Goal: Transaction & Acquisition: Book appointment/travel/reservation

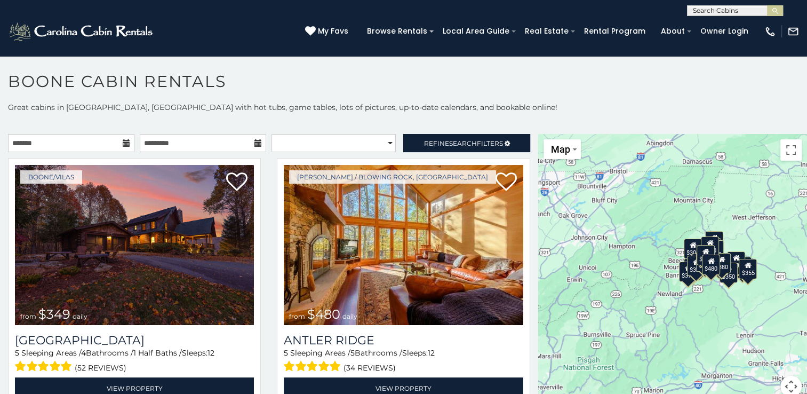
click at [627, 327] on div "$349 $480 $525 $315 $355 $635 $675 $930 $400 $451 $330 $400 $485 $460 $395 $695…" at bounding box center [672, 272] width 269 height 276
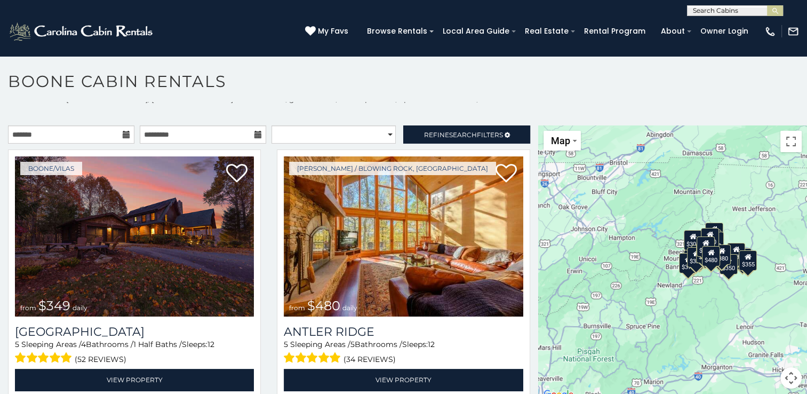
scroll to position [10, 0]
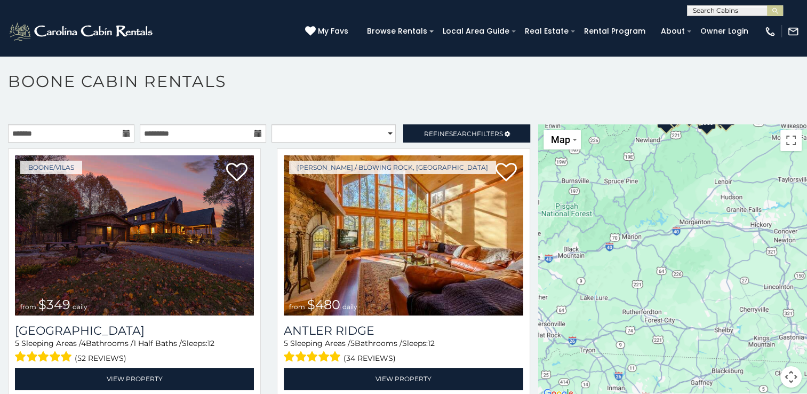
drag, startPoint x: 668, startPoint y: 261, endPoint x: 647, endPoint y: 116, distance: 146.7
click at [647, 116] on div "**********" at bounding box center [403, 246] width 807 height 308
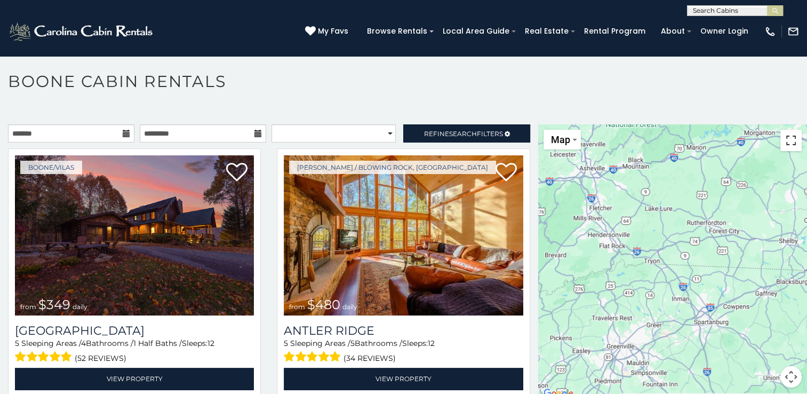
drag, startPoint x: 734, startPoint y: 240, endPoint x: 795, endPoint y: 147, distance: 110.6
click at [795, 147] on div "$349 $480 $525 $315 $355 $635 $675 $930 $400 $451 $330 $400 $485 $460 $395 $695…" at bounding box center [672, 262] width 269 height 276
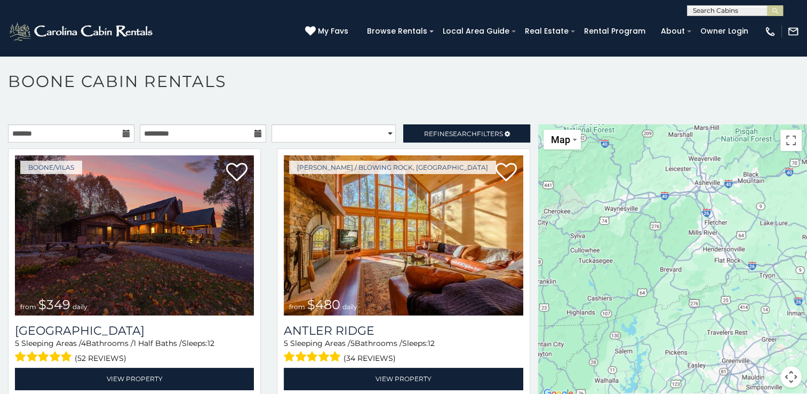
drag, startPoint x: 596, startPoint y: 247, endPoint x: 713, endPoint y: 261, distance: 118.3
click at [713, 261] on div "$349 $480 $525 $315 $355 $635 $675 $930 $400 $451 $330 $400 $485 $460 $395 $695…" at bounding box center [672, 262] width 269 height 276
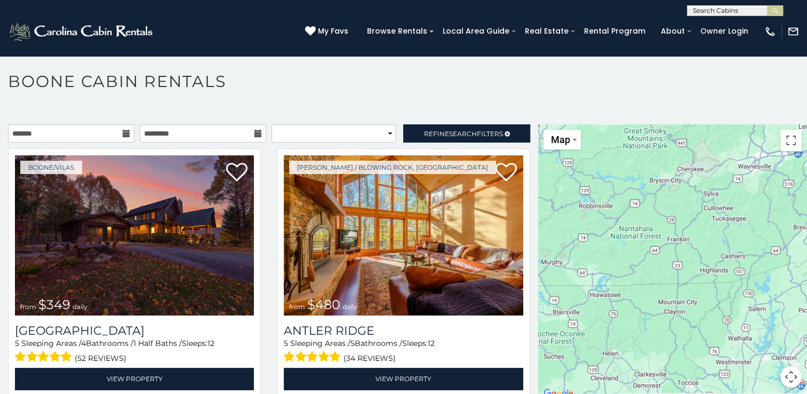
drag, startPoint x: 620, startPoint y: 240, endPoint x: 754, endPoint y: 197, distance: 141.1
click at [754, 197] on div "$349 $480 $525 $315 $355 $635 $675 $930 $400 $451 $330 $400 $485 $460 $395 $695…" at bounding box center [672, 262] width 269 height 276
click at [123, 130] on icon at bounding box center [126, 133] width 7 height 7
click at [113, 131] on input "text" at bounding box center [71, 133] width 126 height 18
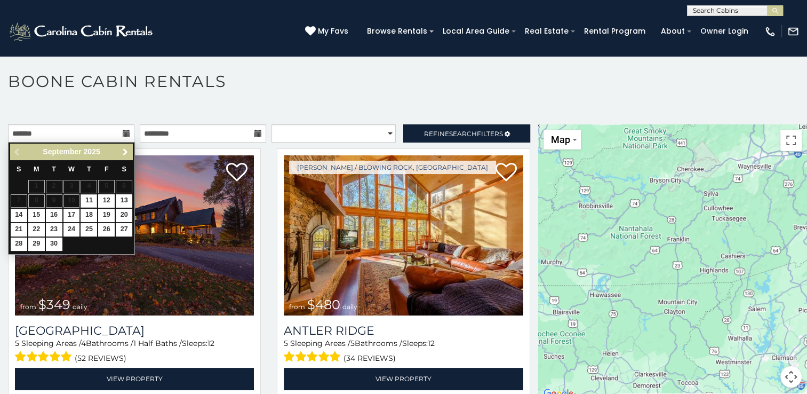
click at [124, 153] on span "Next" at bounding box center [125, 152] width 9 height 9
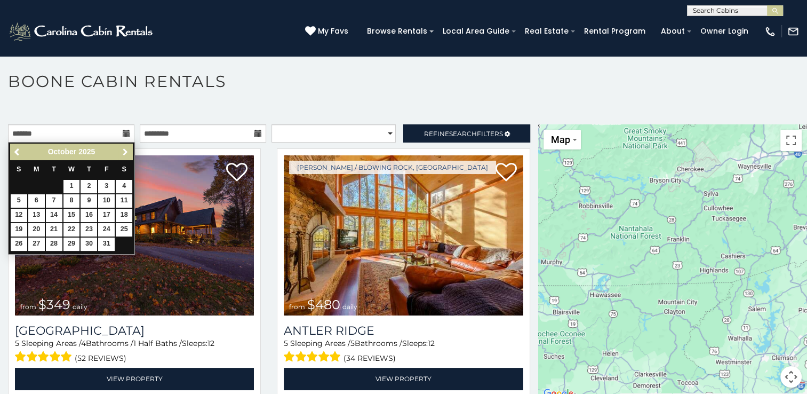
click at [124, 153] on span "Next" at bounding box center [125, 152] width 9 height 9
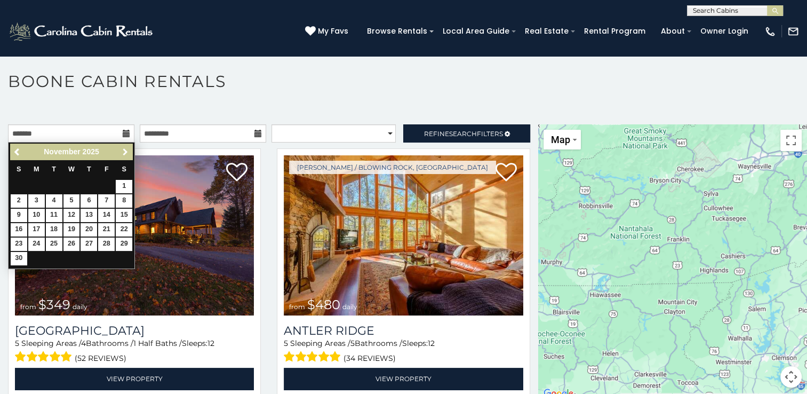
click at [124, 153] on span "Next" at bounding box center [125, 152] width 9 height 9
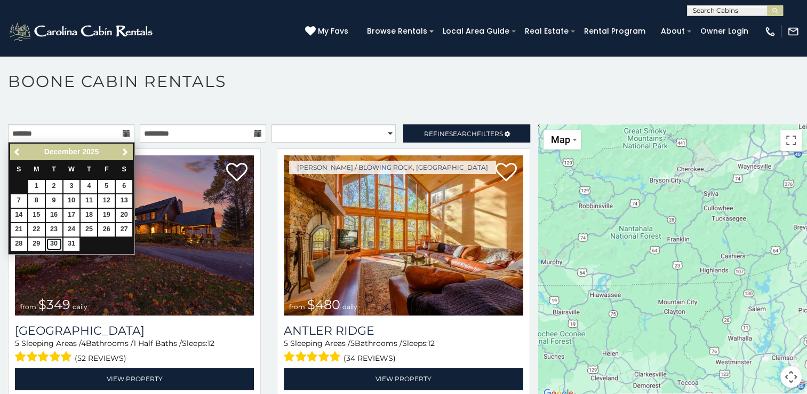
click at [49, 247] on link "30" at bounding box center [54, 243] width 17 height 13
type input "**********"
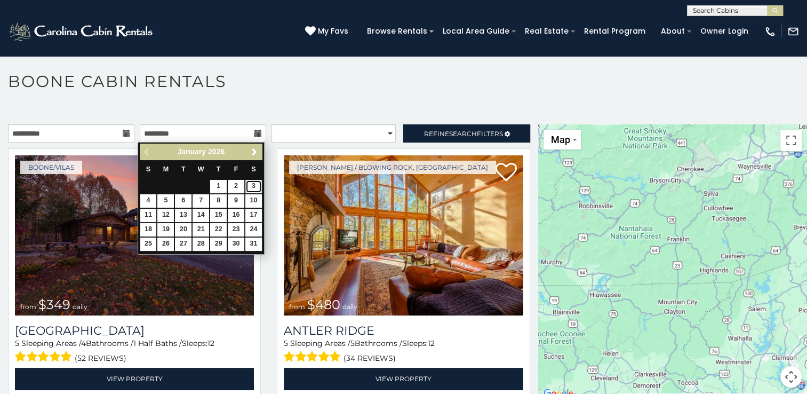
click at [250, 189] on link "3" at bounding box center [253, 186] width 17 height 13
type input "**********"
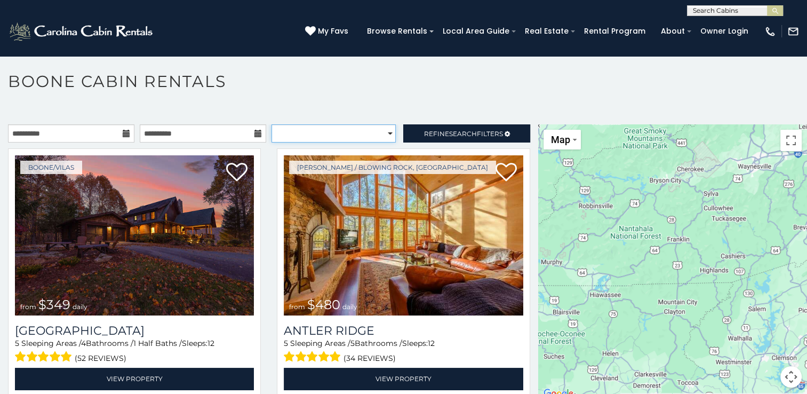
click at [386, 128] on select "**********" at bounding box center [334, 133] width 124 height 18
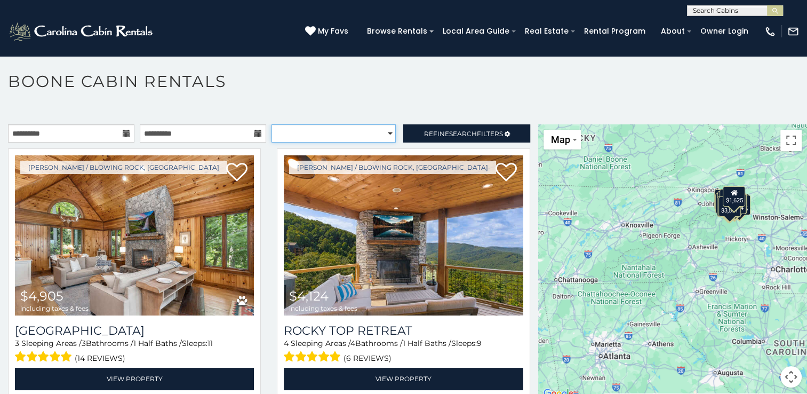
click at [386, 128] on select "**********" at bounding box center [334, 133] width 124 height 18
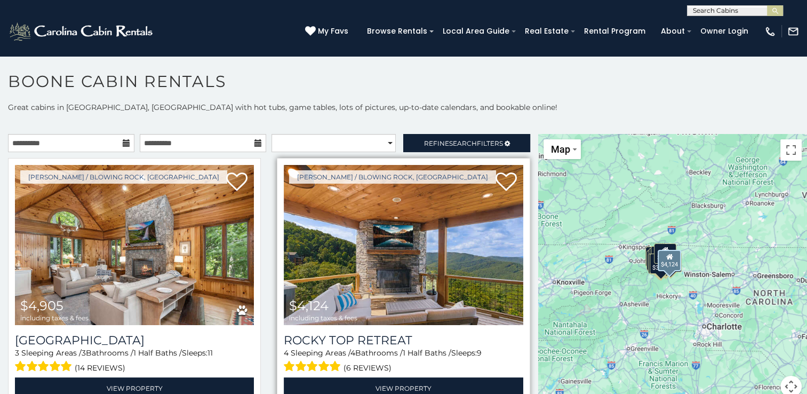
drag, startPoint x: 572, startPoint y: 314, endPoint x: 503, endPoint y: 360, distance: 82.6
click at [503, 134] on main "**********" at bounding box center [403, 134] width 807 height 0
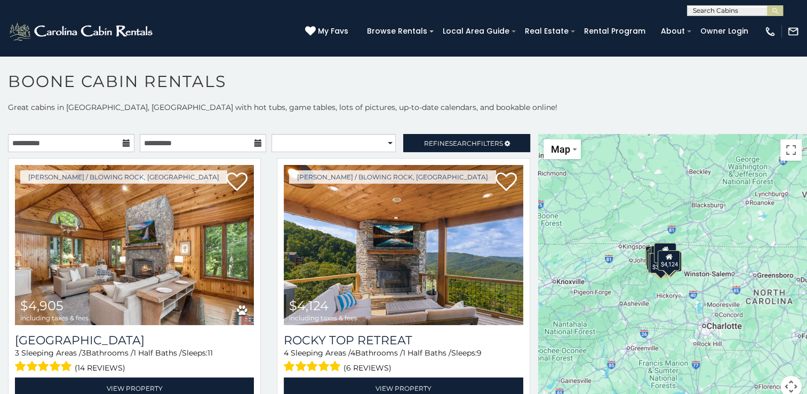
click at [702, 155] on div "$4,905 $4,124 $8,141 $5,431 $8,071 $3,195 $4,551 $2,871 $4,714 $4,713 $4,839 $9…" at bounding box center [672, 272] width 269 height 276
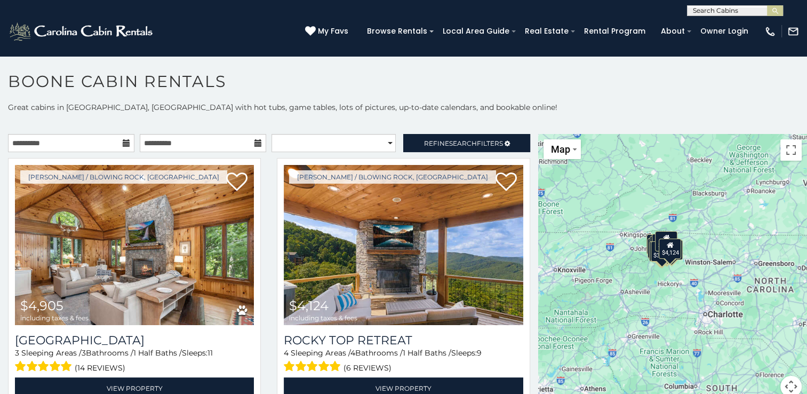
drag, startPoint x: 598, startPoint y: 296, endPoint x: 599, endPoint y: 282, distance: 13.4
click at [599, 282] on div "$4,905 $4,124 $8,141 $5,431 $8,071 $3,195 $4,551 $2,871 $4,714 $4,713 $4,839 $9…" at bounding box center [672, 272] width 269 height 276
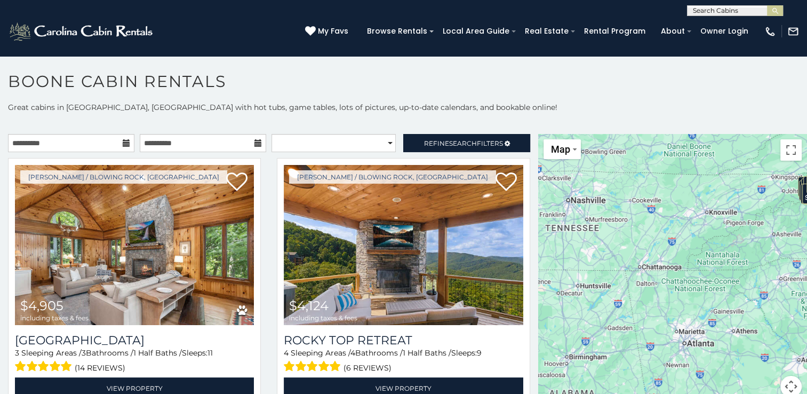
drag, startPoint x: 559, startPoint y: 324, endPoint x: 713, endPoint y: 266, distance: 164.5
click at [713, 266] on div "$4,905 $4,124 $8,141 $5,431 $8,071 $3,195 $4,551 $2,871 $4,714 $4,713 $4,839 $9…" at bounding box center [672, 272] width 269 height 276
click at [706, 259] on div "$4,905 $4,124 $8,141 $5,431 $8,071 $3,195 $4,551 $2,871 $4,714 $4,713 $4,839 $9…" at bounding box center [672, 272] width 269 height 276
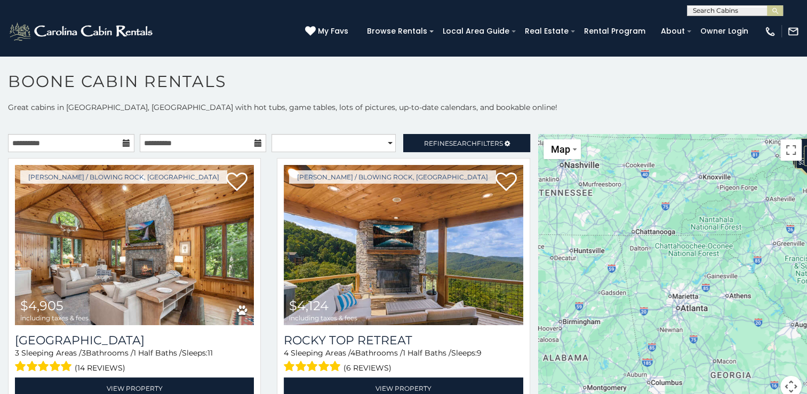
drag, startPoint x: 668, startPoint y: 313, endPoint x: 660, endPoint y: 276, distance: 37.1
click at [660, 276] on div "$4,905 $4,124 $8,141 $5,431 $8,071 $3,195 $4,551 $2,871 $4,714 $4,713 $4,839 $9…" at bounding box center [672, 272] width 269 height 276
click at [575, 152] on button "Map" at bounding box center [562, 149] width 37 height 20
click at [756, 141] on div "$4,905 $4,124 $8,141 $5,431 $8,071 $3,195 $4,551 $2,871 $4,714 $4,713 $4,839 $9…" at bounding box center [672, 272] width 269 height 276
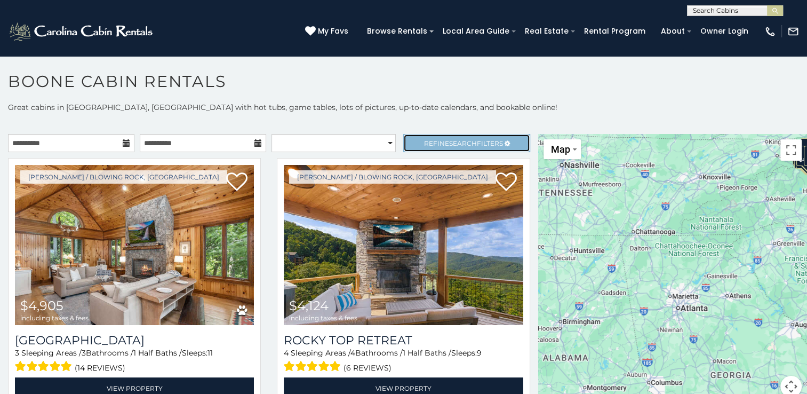
click at [449, 144] on span "Search" at bounding box center [463, 143] width 28 height 8
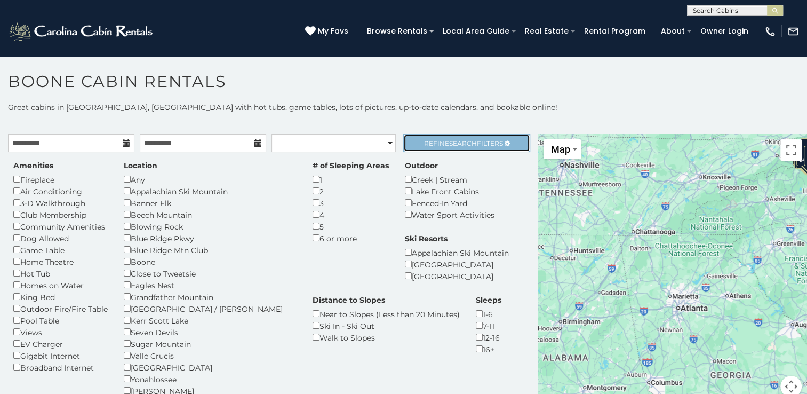
click at [445, 138] on link "Refine Search Filters" at bounding box center [466, 143] width 126 height 18
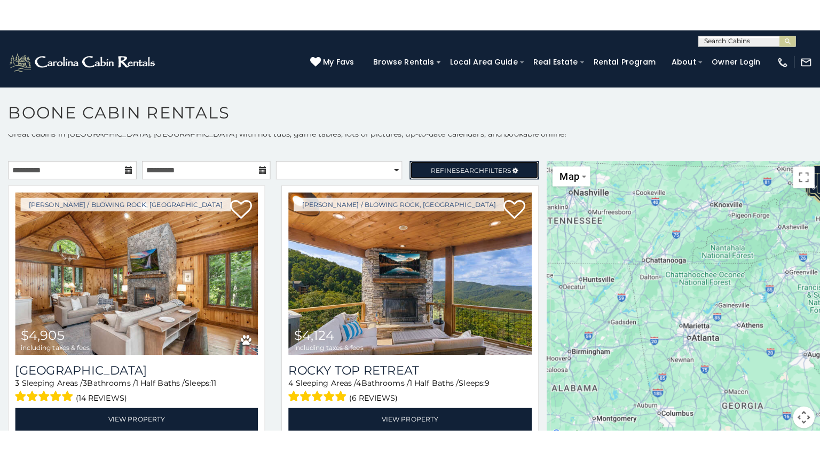
scroll to position [10, 0]
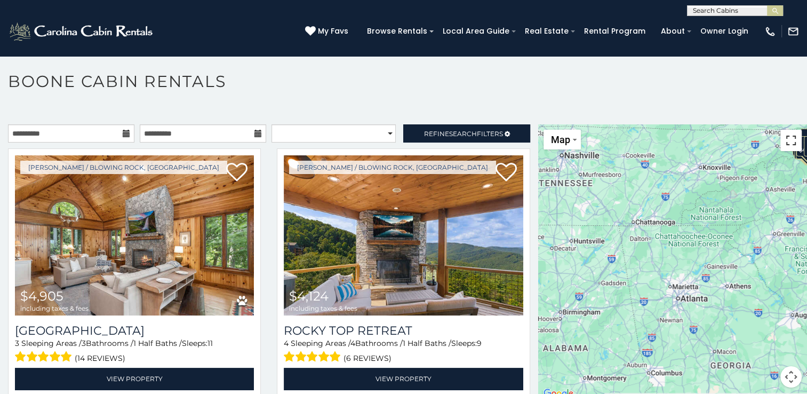
drag, startPoint x: 788, startPoint y: 138, endPoint x: 790, endPoint y: 177, distance: 39.5
click at [788, 138] on button "Toggle fullscreen view" at bounding box center [791, 140] width 21 height 21
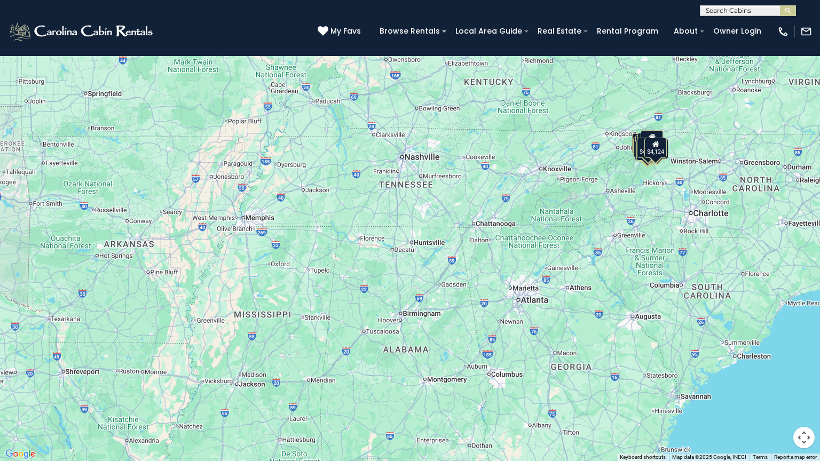
drag, startPoint x: 454, startPoint y: 143, endPoint x: 565, endPoint y: 177, distance: 116.0
click at [565, 177] on div "$4,905 $4,124 $8,141 $5,431 $8,071 $3,195 $4,551 $2,871 $4,714 $4,713 $4,839 $9…" at bounding box center [410, 230] width 820 height 461
click at [528, 249] on div "$4,905 $4,124 $8,141 $5,431 $8,071 $3,195 $4,551 $2,871 $4,714 $4,713 $4,839 $9…" at bounding box center [410, 230] width 820 height 461
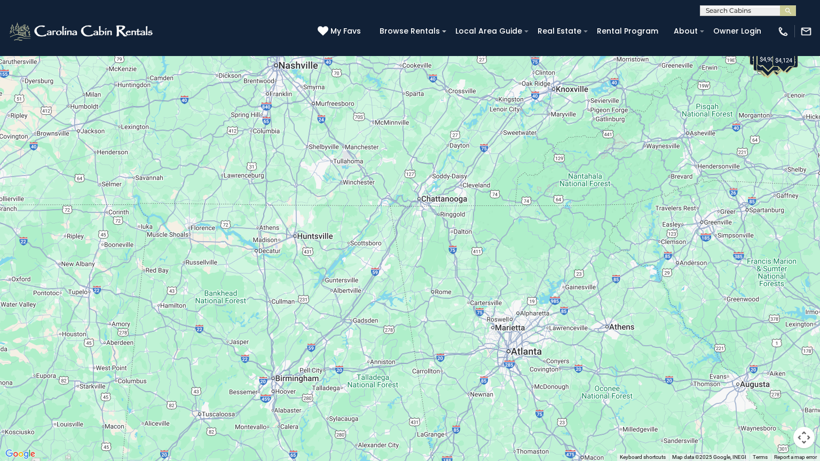
click at [566, 237] on div "$4,905 $4,124 $8,141 $5,431 $8,071 $3,195 $4,551 $2,871 $4,714 $4,713 $4,839 $9…" at bounding box center [410, 230] width 820 height 461
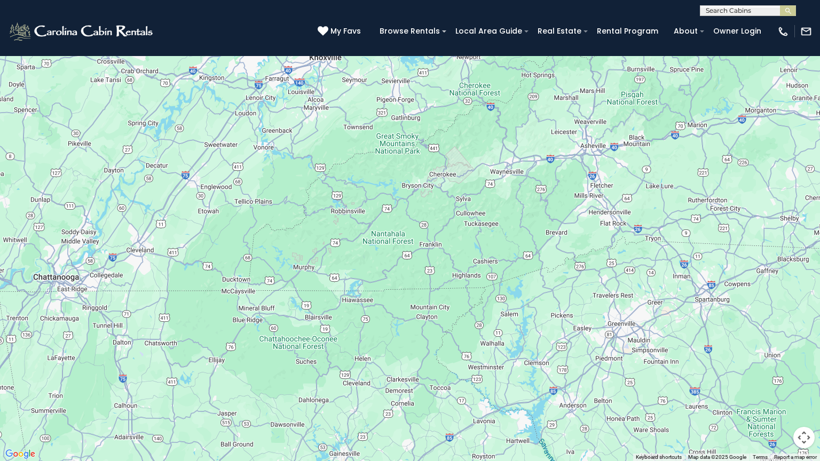
drag, startPoint x: 599, startPoint y: 205, endPoint x: 382, endPoint y: 321, distance: 245.9
click at [382, 321] on div "$4,905 $4,124 $8,141 $5,431 $8,071 $3,195 $4,551 $2,871 $4,714 $4,713 $4,839 $9…" at bounding box center [410, 230] width 820 height 461
click at [451, 223] on div "$4,905 $4,124 $8,141 $5,431 $8,071 $3,195 $4,551 $2,871 $4,714 $4,713 $4,839 $9…" at bounding box center [410, 230] width 820 height 461
